Goal: Task Accomplishment & Management: Use online tool/utility

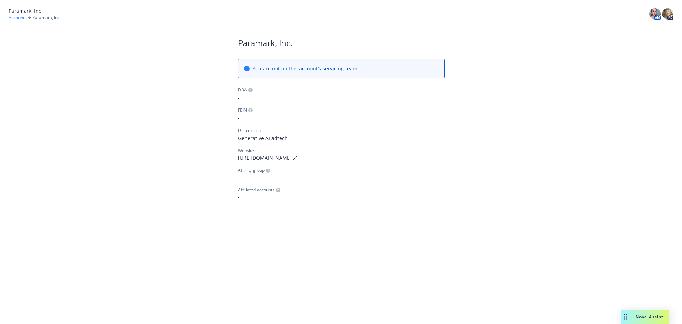
click at [20, 17] on link "Accounts" at bounding box center [18, 18] width 18 height 6
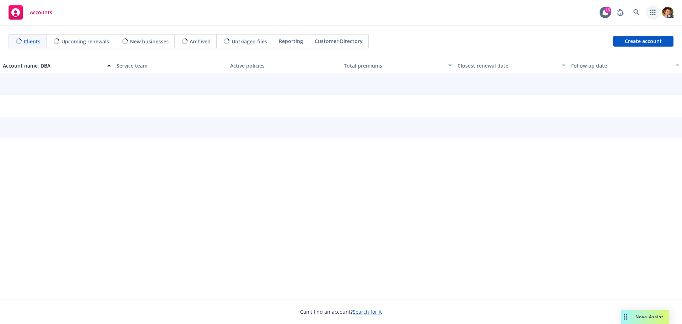
click at [654, 13] on icon "button" at bounding box center [652, 13] width 5 height 6
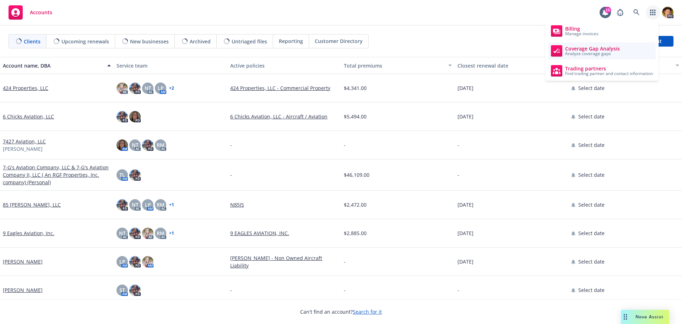
click at [589, 54] on span "Analyze coverage gaps" at bounding box center [592, 54] width 55 height 4
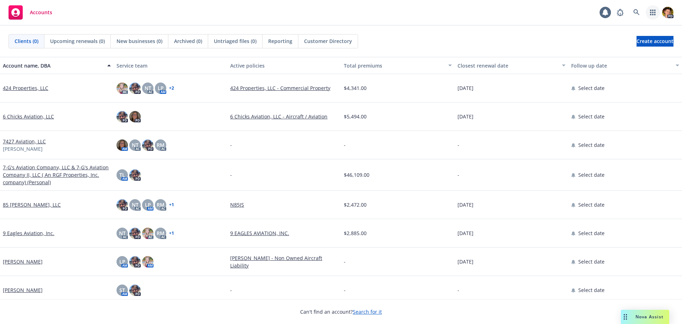
click at [654, 15] on icon "button" at bounding box center [652, 13] width 5 height 6
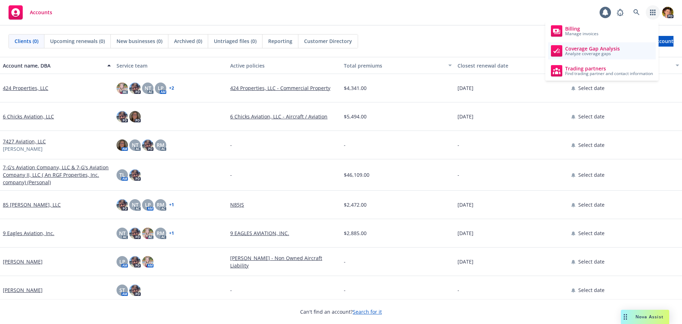
click at [602, 52] on span "Analyze coverage gaps" at bounding box center [592, 54] width 55 height 4
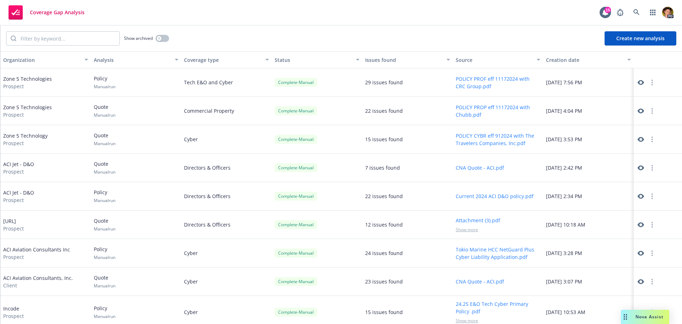
click at [637, 35] on button "Create new analysis" at bounding box center [641, 38] width 72 height 14
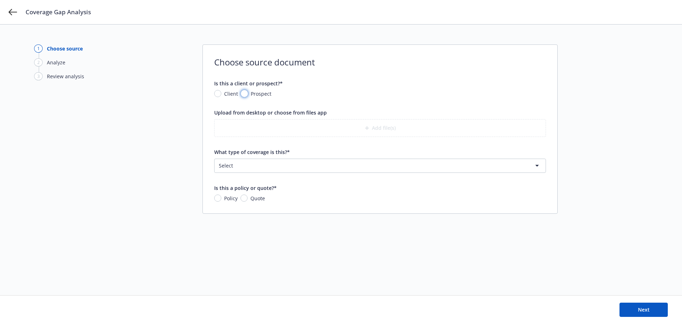
click at [245, 96] on input "Prospect" at bounding box center [244, 93] width 7 height 7
radio input "true"
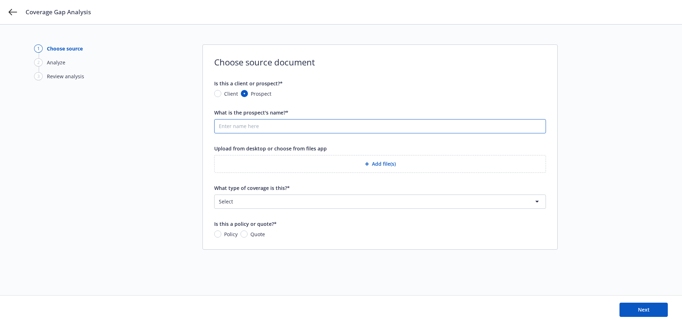
click at [247, 125] on input "What is the prospect's name?*" at bounding box center [380, 125] width 331 height 13
type input "Paramark AI"
click at [384, 163] on button "Add file(s)" at bounding box center [380, 164] width 332 height 18
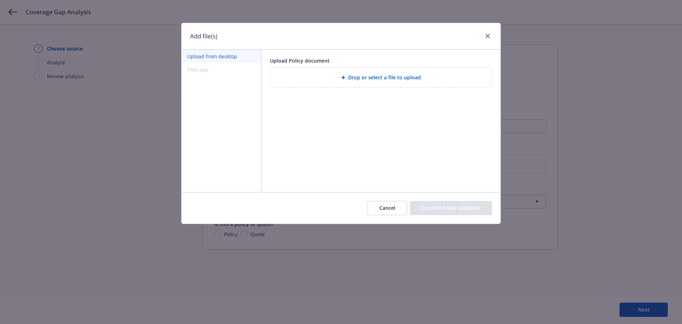
click at [362, 40] on div "Add file(s)" at bounding box center [341, 36] width 319 height 27
click at [488, 37] on icon "close" at bounding box center [488, 36] width 4 height 4
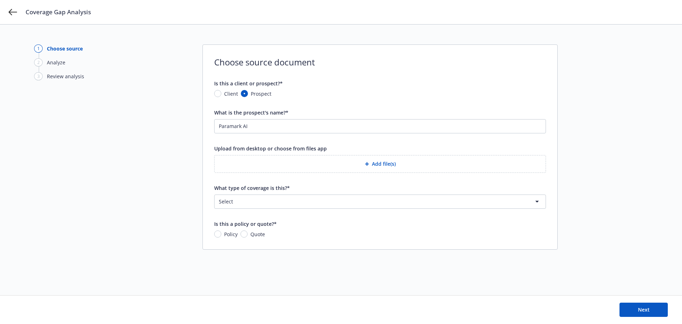
click at [280, 202] on html "Coverage Gap Analysis 1 Choose source 2 Analyze 3 Review analysis Choose source…" at bounding box center [341, 162] width 682 height 324
click at [187, 182] on html "Coverage Gap Analysis 1 Choose source 2 Analyze 3 Review analysis Choose source…" at bounding box center [341, 162] width 682 height 324
click at [227, 234] on span "Policy" at bounding box center [230, 233] width 13 height 7
click at [221, 234] on input "Policy" at bounding box center [217, 233] width 7 height 7
radio input "true"
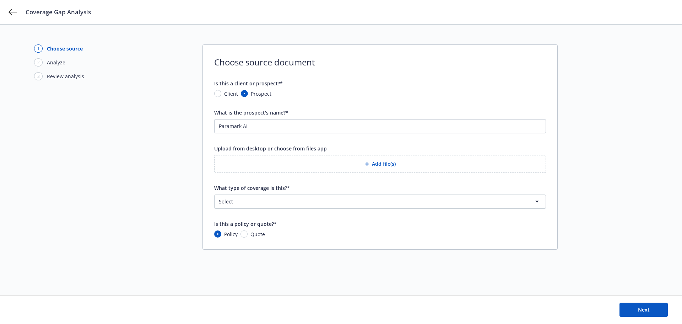
click at [250, 206] on html "Coverage Gap Analysis 1 Choose source 2 Analyze 3 Review analysis Choose source…" at bounding box center [341, 162] width 682 height 324
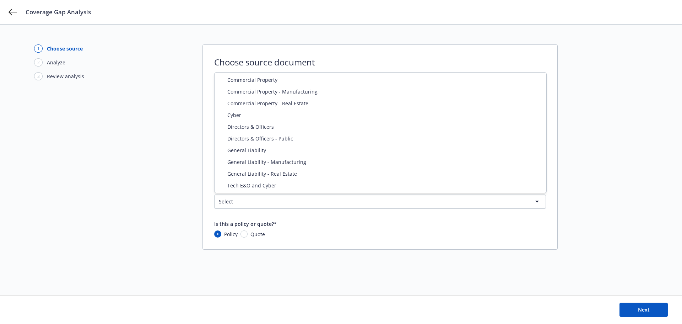
select select "DIRECTORS_AND_OFFICERS"
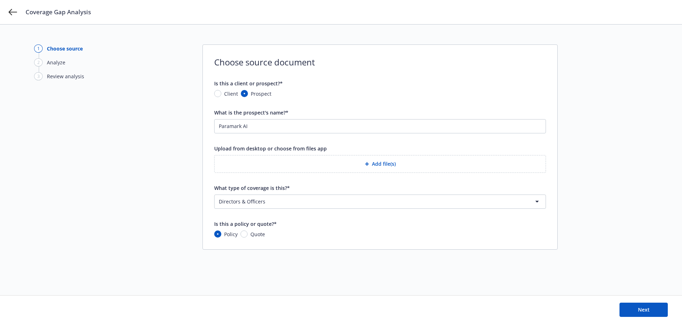
click at [350, 168] on button "Add file(s)" at bounding box center [380, 164] width 332 height 18
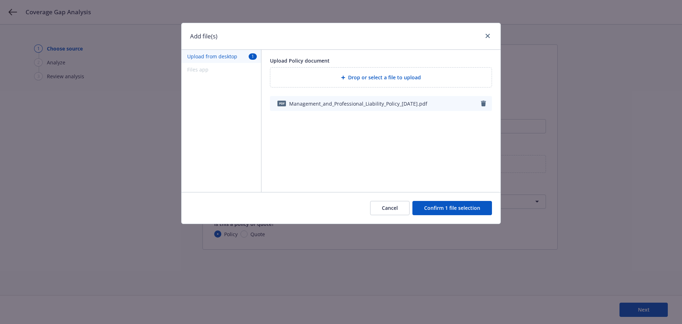
click at [445, 208] on button "Confirm 1 file selection" at bounding box center [452, 208] width 80 height 14
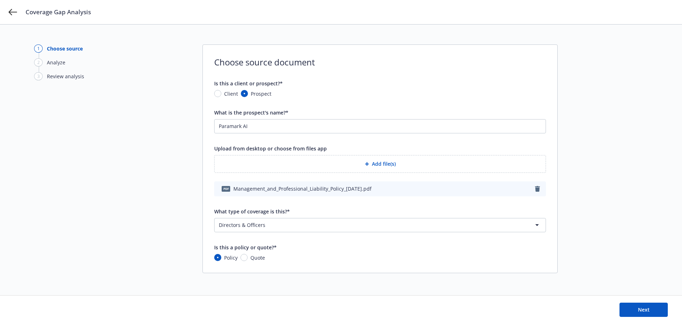
click at [318, 228] on html "Coverage Gap Analysis 1 Choose source 2 Analyze 3 Review analysis Choose source…" at bounding box center [341, 162] width 682 height 324
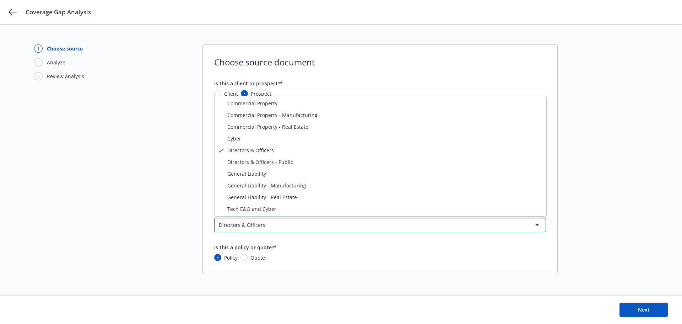
drag, startPoint x: 133, startPoint y: 144, endPoint x: 176, endPoint y: 156, distance: 44.6
click at [137, 144] on html "Coverage Gap Analysis 1 Choose source 2 Analyze 3 Review analysis Choose source…" at bounding box center [341, 162] width 682 height 324
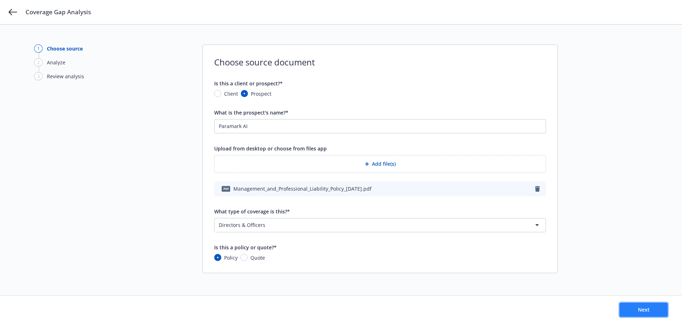
click at [636, 308] on button "Next" at bounding box center [643, 309] width 48 height 14
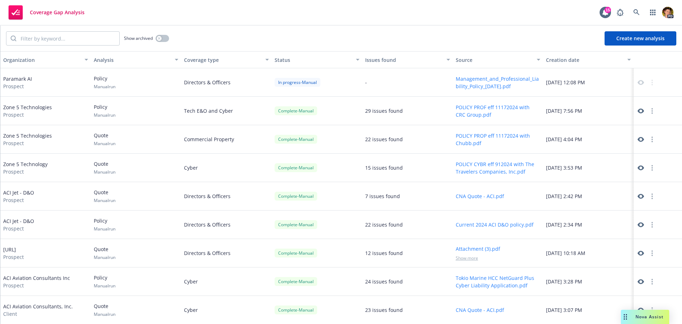
click at [638, 39] on button "Create new analysis" at bounding box center [641, 38] width 72 height 14
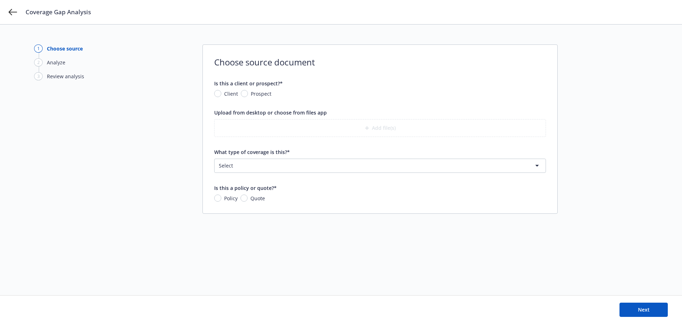
click at [250, 94] on span "Prospect" at bounding box center [259, 93] width 23 height 7
click at [248, 94] on input "Prospect" at bounding box center [244, 93] width 7 height 7
radio input "true"
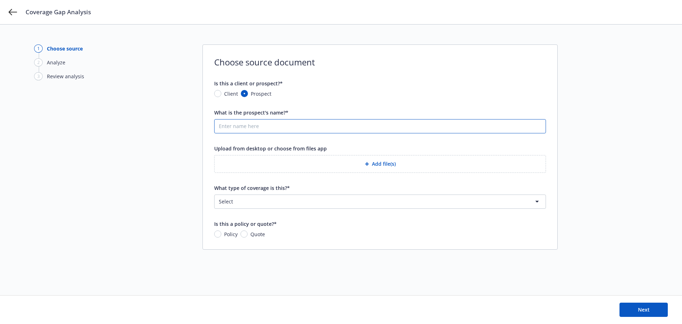
drag, startPoint x: 247, startPoint y: 127, endPoint x: 250, endPoint y: 129, distance: 3.7
click at [247, 127] on input "What is the prospect's name?*" at bounding box center [380, 125] width 331 height 13
type input "Paramark AI"
click at [268, 204] on html "Coverage Gap Analysis 1 Choose source 2 Analyze 3 Review analysis Choose source…" at bounding box center [341, 162] width 682 height 324
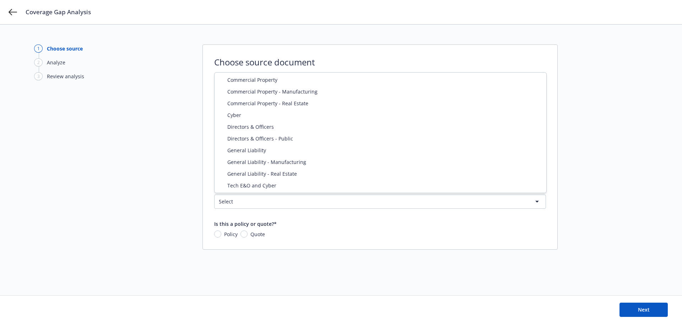
select select "CYBER"
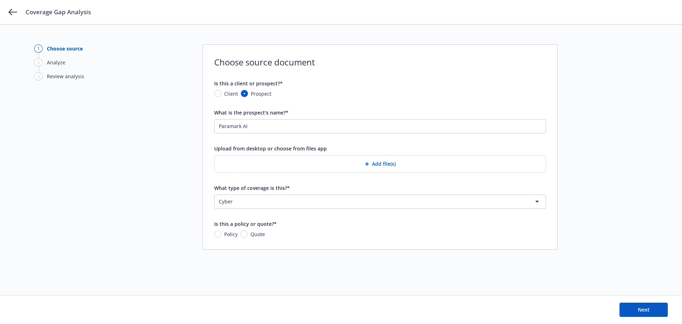
click at [232, 234] on span "Policy" at bounding box center [230, 233] width 13 height 7
click at [221, 234] on input "Policy" at bounding box center [217, 233] width 7 height 7
radio input "true"
click at [388, 171] on button "Add file(s)" at bounding box center [380, 164] width 332 height 18
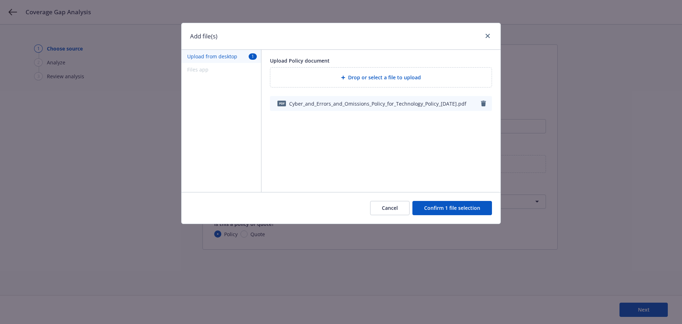
click at [434, 210] on button "Confirm 1 file selection" at bounding box center [452, 208] width 80 height 14
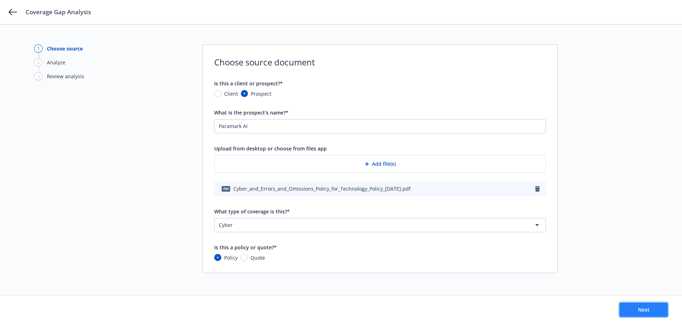
click at [633, 308] on button "Next" at bounding box center [643, 309] width 48 height 14
